Goal: Information Seeking & Learning: Find specific fact

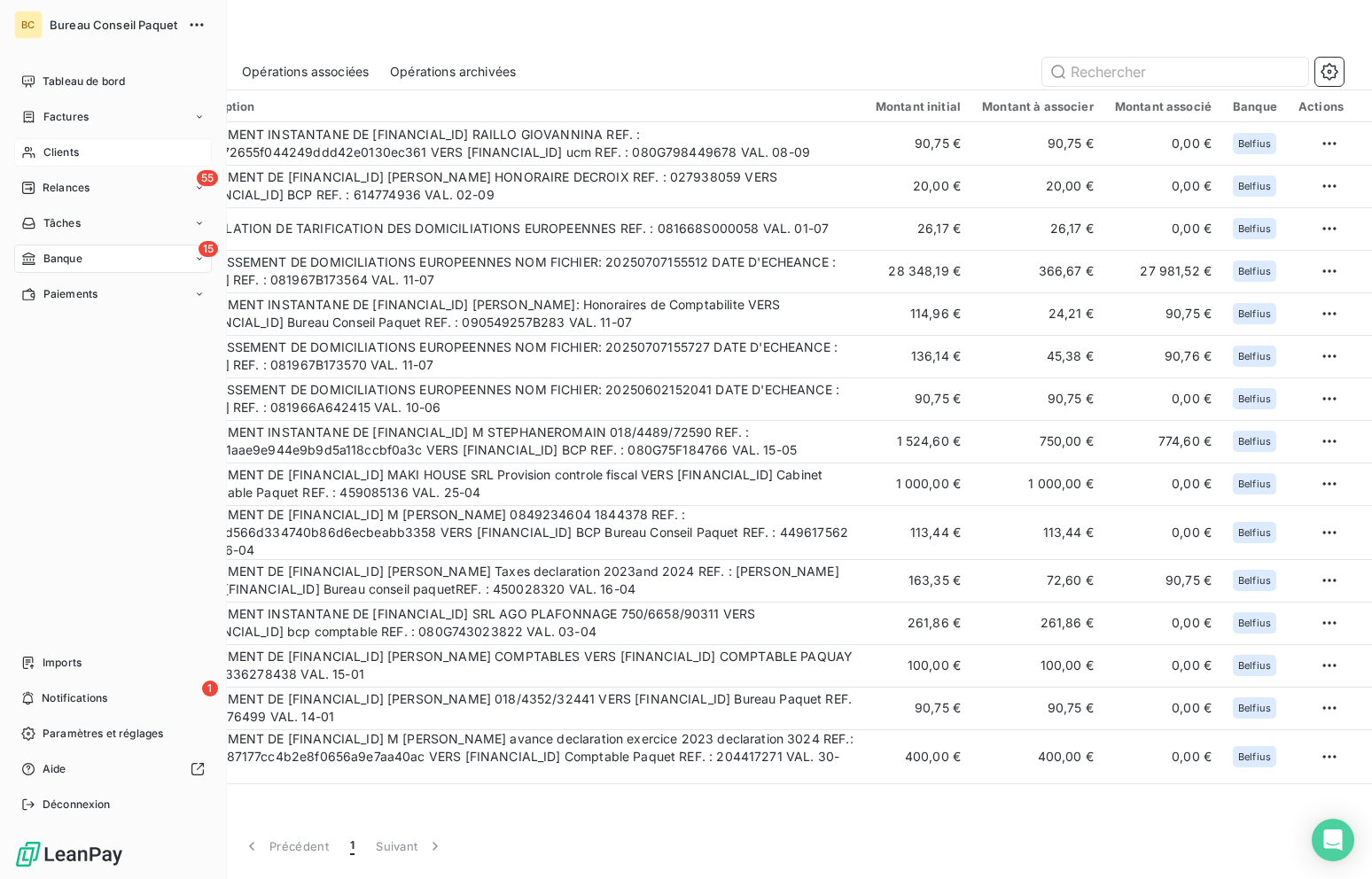
click at [64, 147] on span "Clients" at bounding box center [61, 152] width 36 height 16
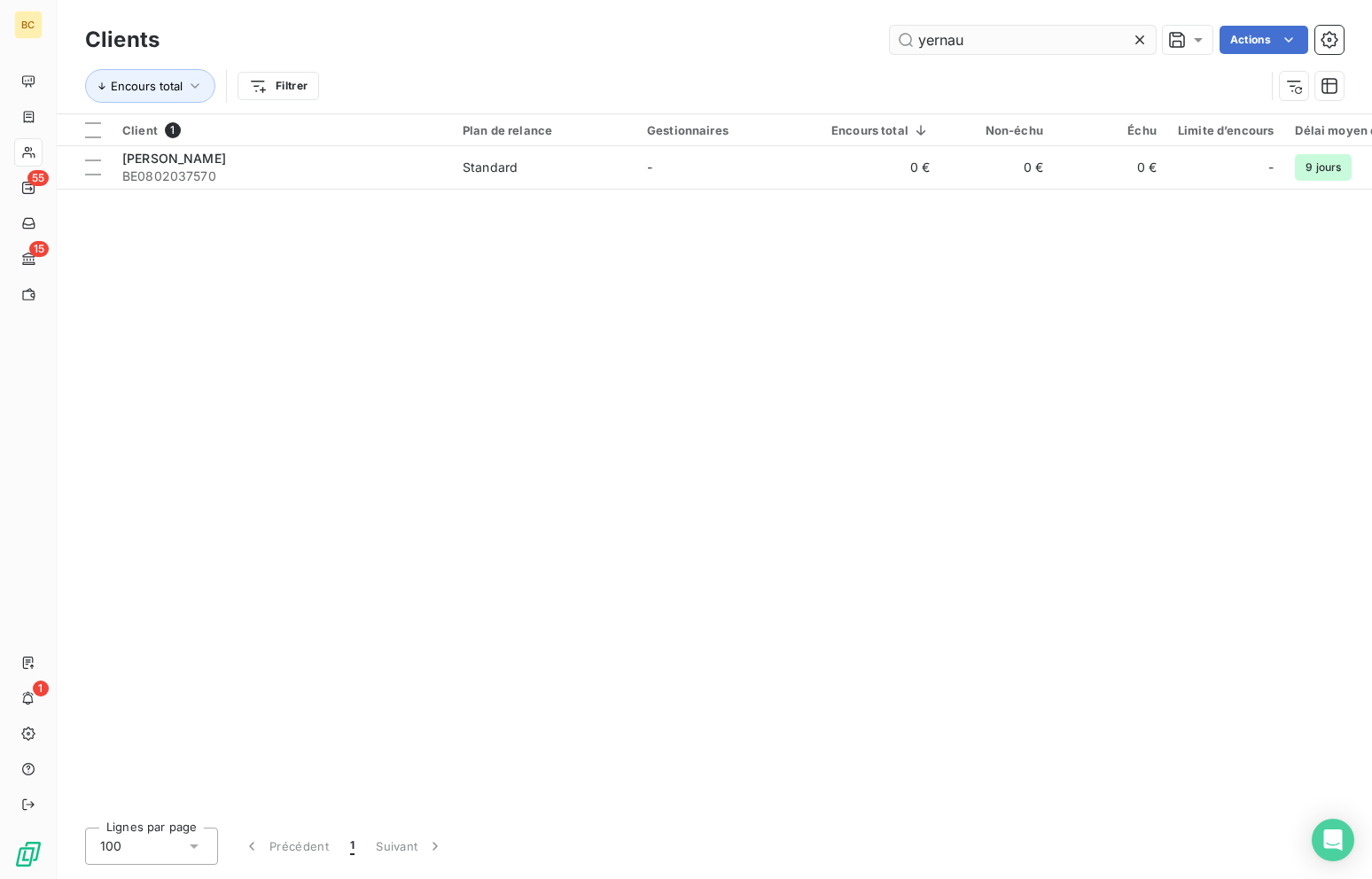
click at [926, 42] on input "yernau" at bounding box center [1022, 39] width 266 height 28
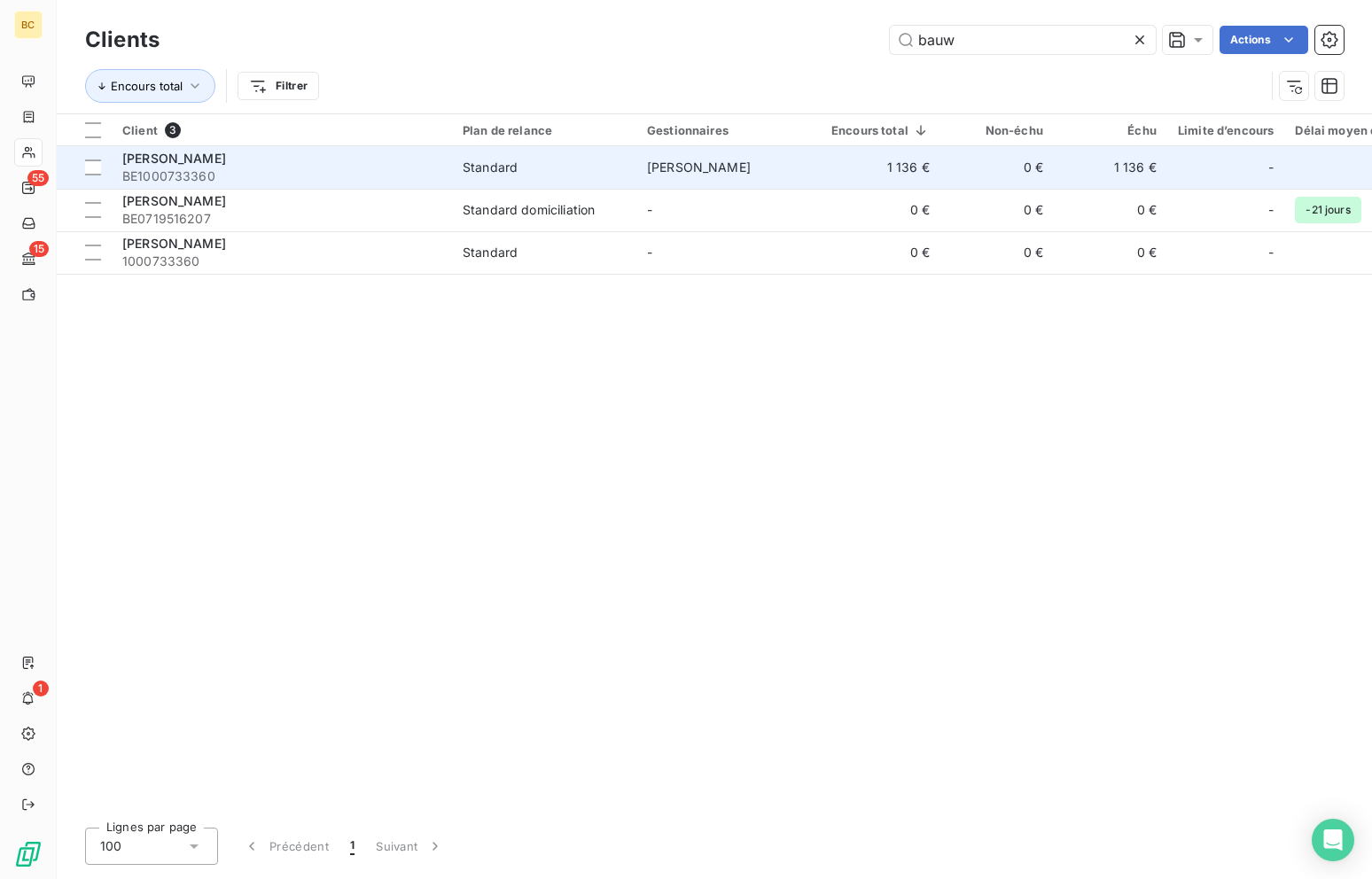
type input "bauw"
click at [390, 164] on div "[PERSON_NAME]" at bounding box center [282, 159] width 319 height 18
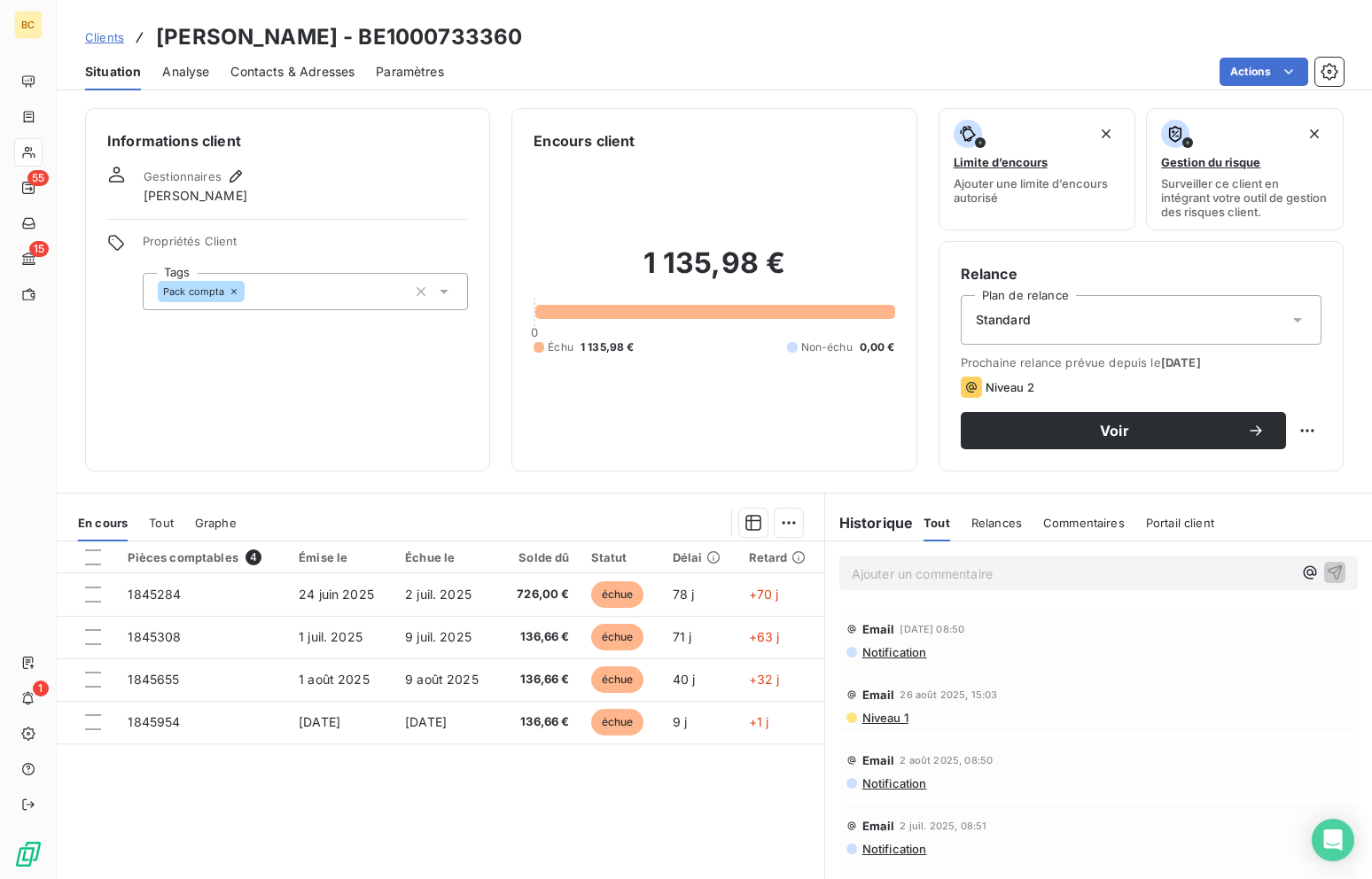
click at [873, 722] on span "Niveau 1" at bounding box center [884, 718] width 48 height 14
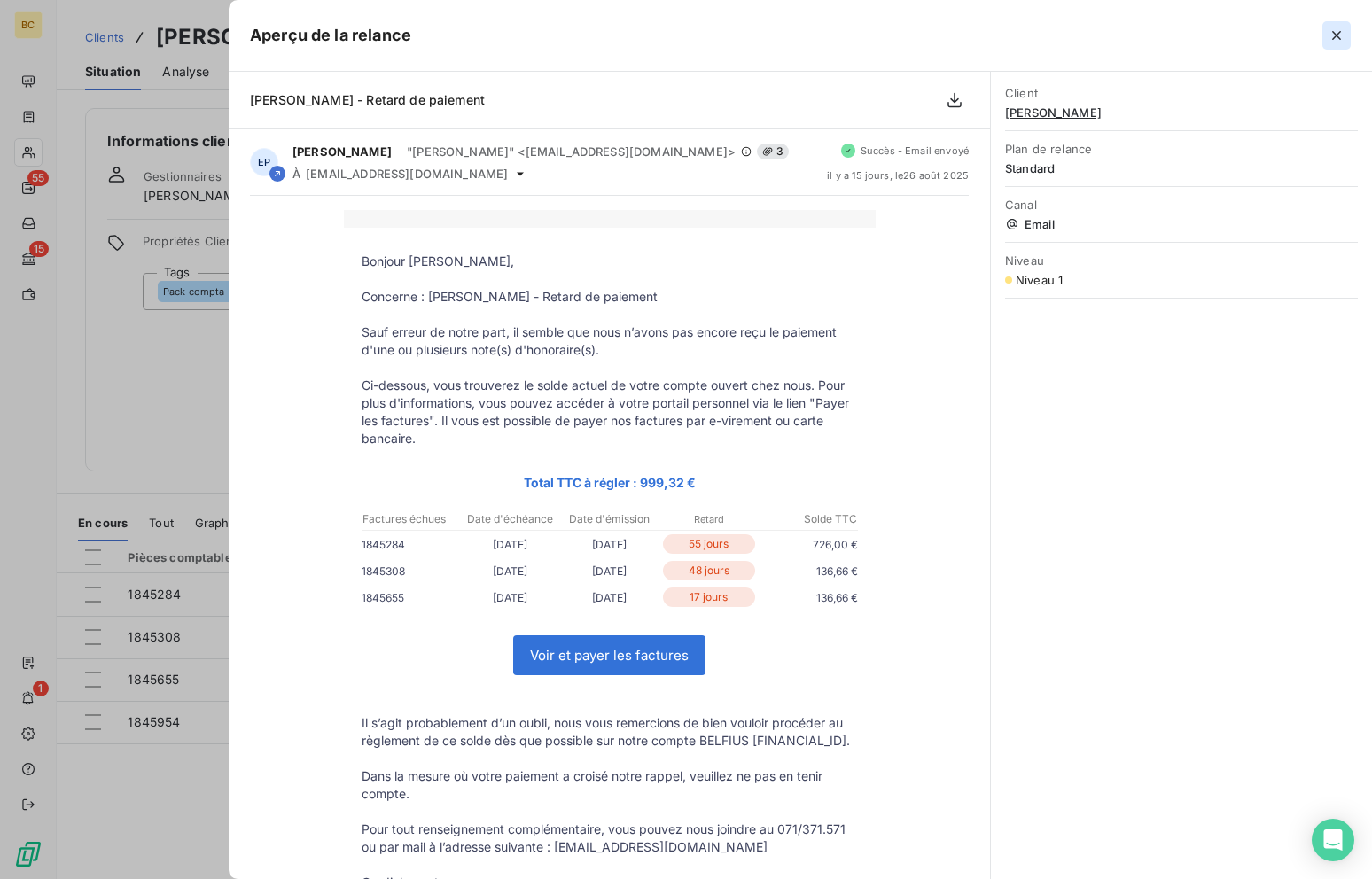
click at [1334, 38] on icon "button" at bounding box center [1336, 35] width 8 height 8
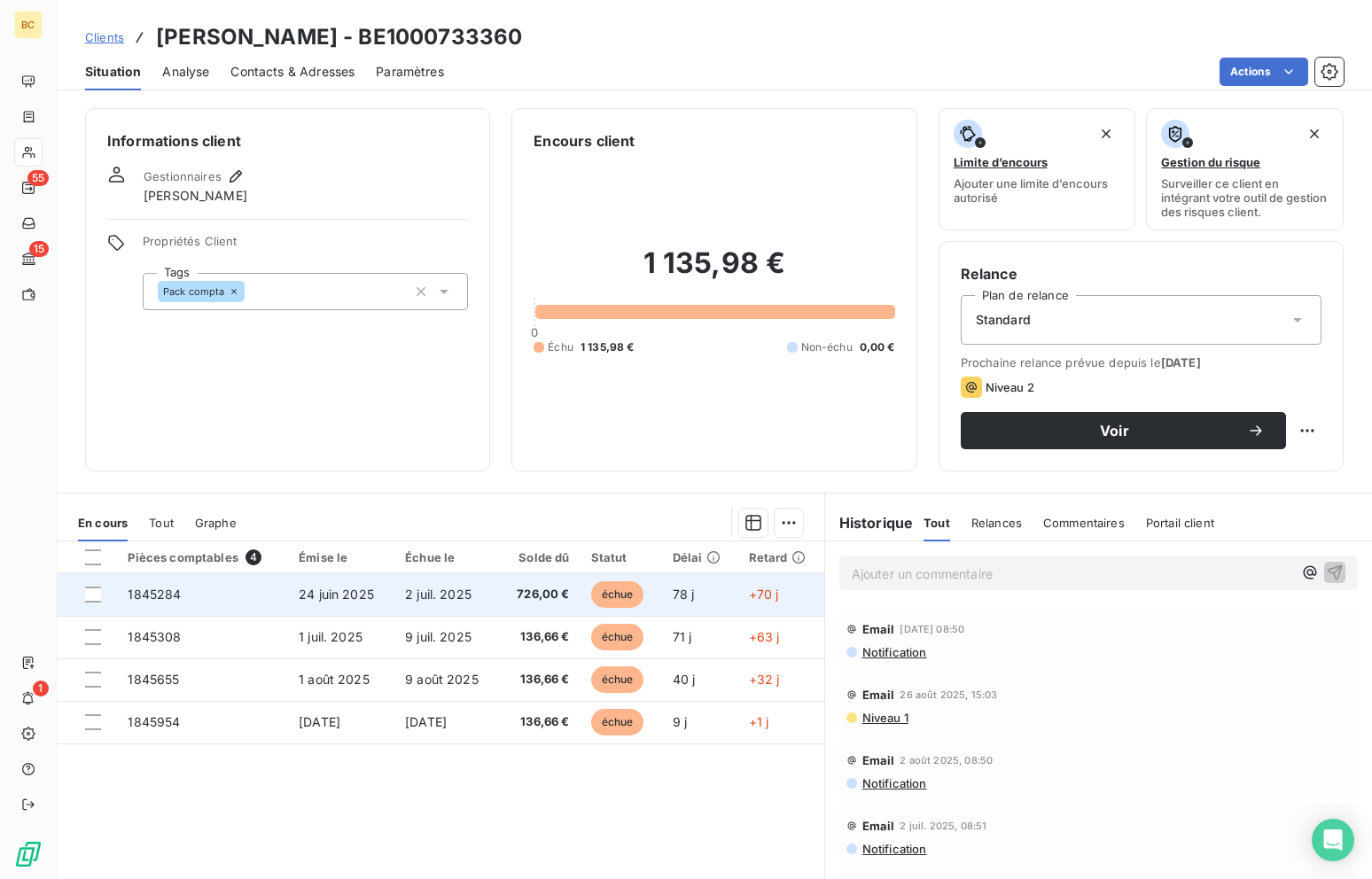
scroll to position [56, 0]
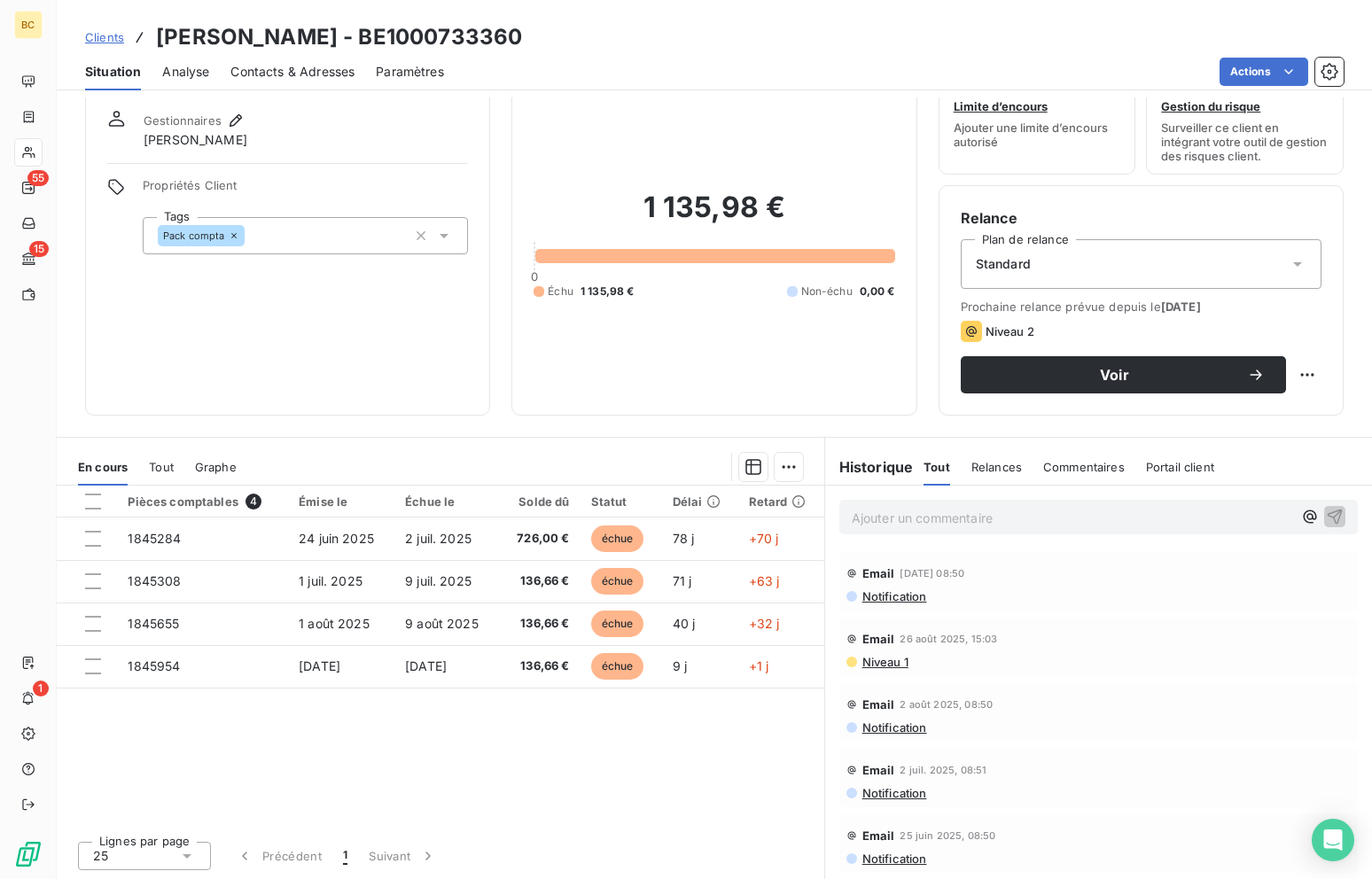
click at [317, 67] on span "Contacts & Adresses" at bounding box center [293, 71] width 124 height 18
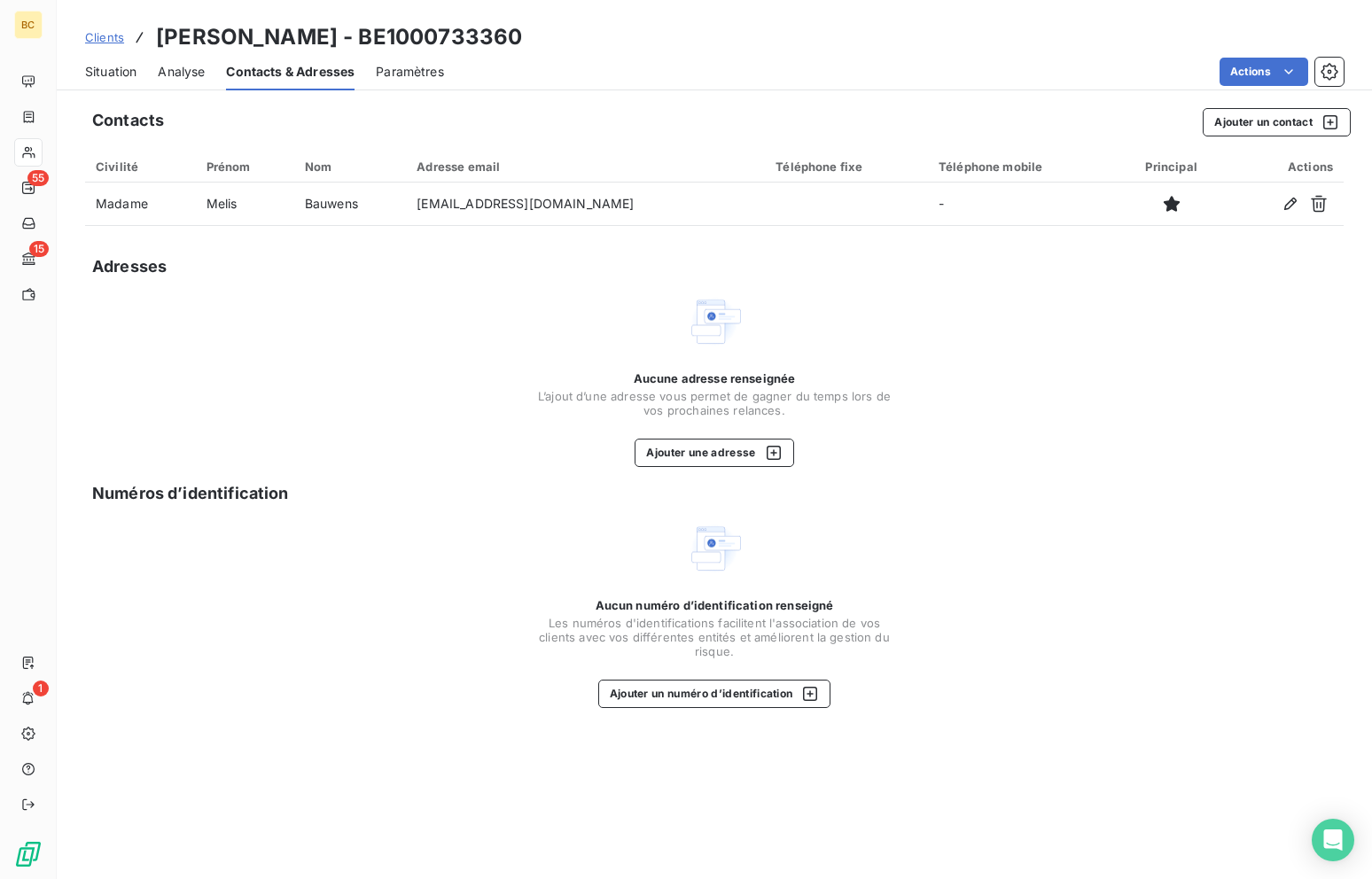
click at [114, 72] on span "Situation" at bounding box center [111, 71] width 52 height 18
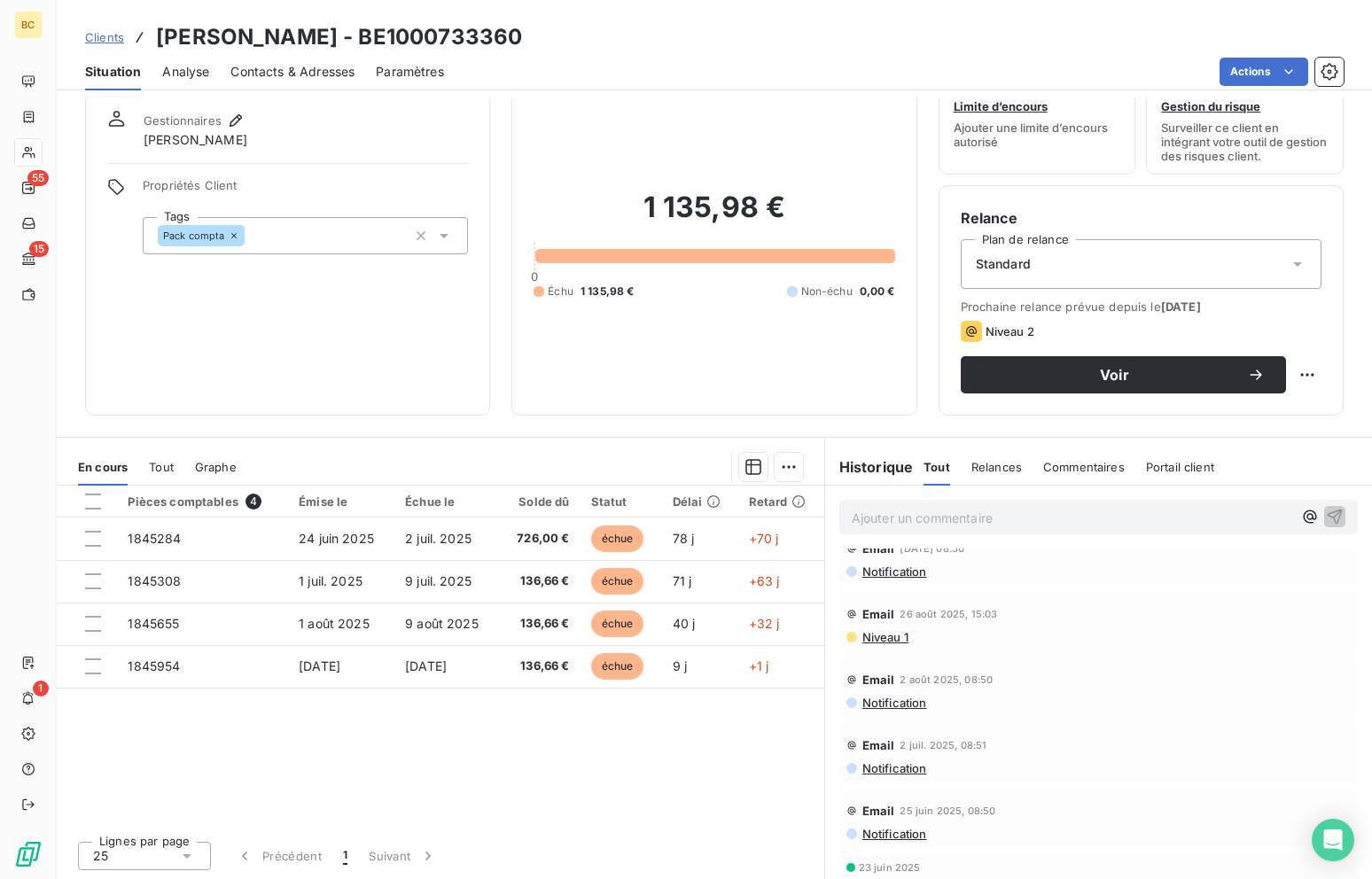
scroll to position [0, 0]
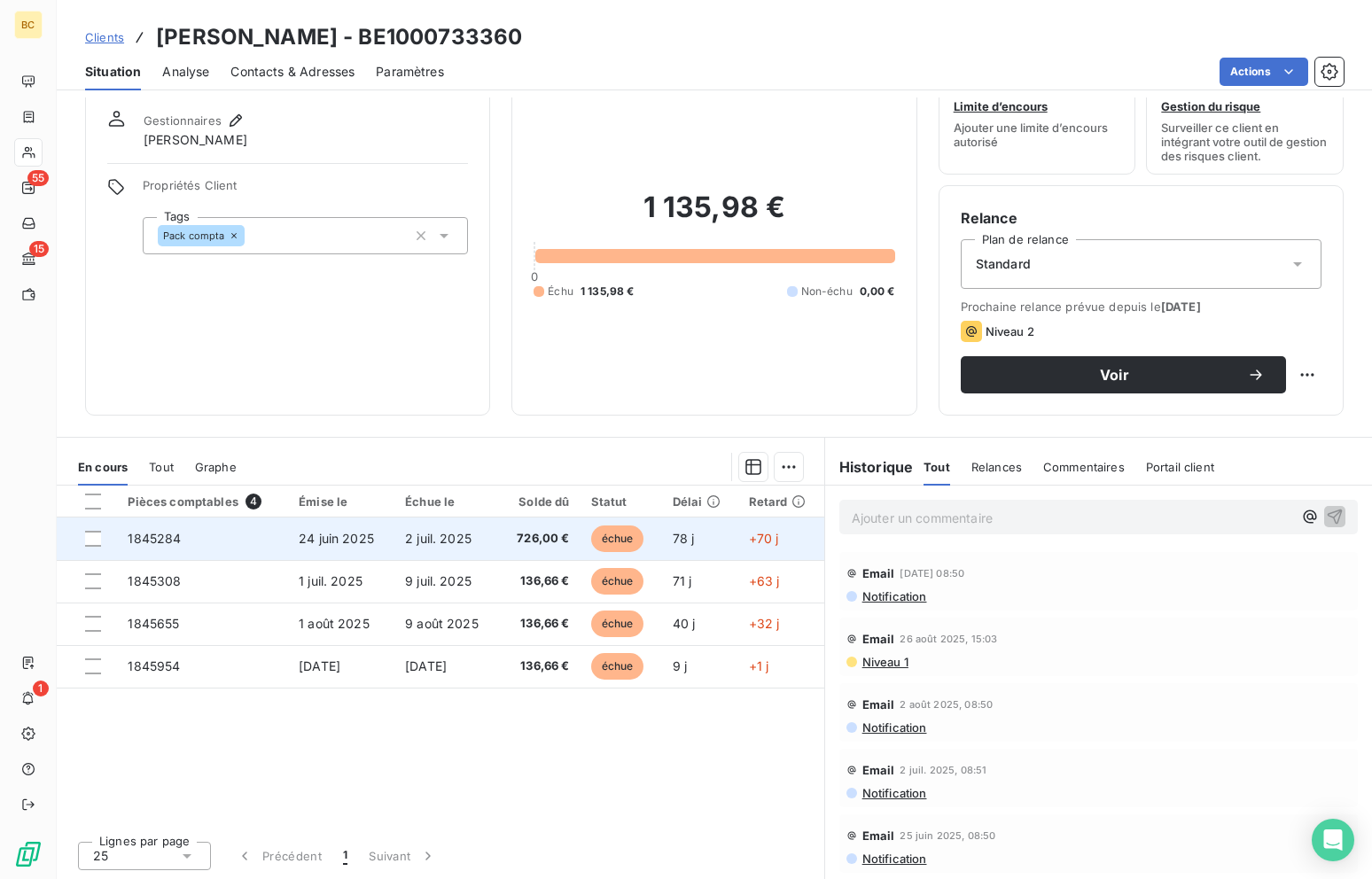
click at [454, 543] on span "2 juil. 2025" at bounding box center [438, 538] width 67 height 15
